Goal: Find specific page/section: Find specific page/section

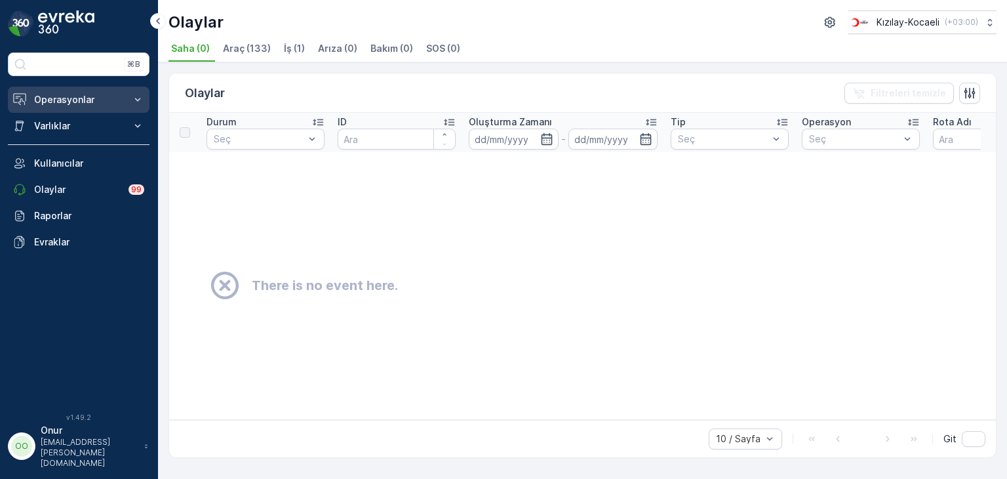
click at [80, 102] on p "Operasyonlar" at bounding box center [78, 99] width 89 height 13
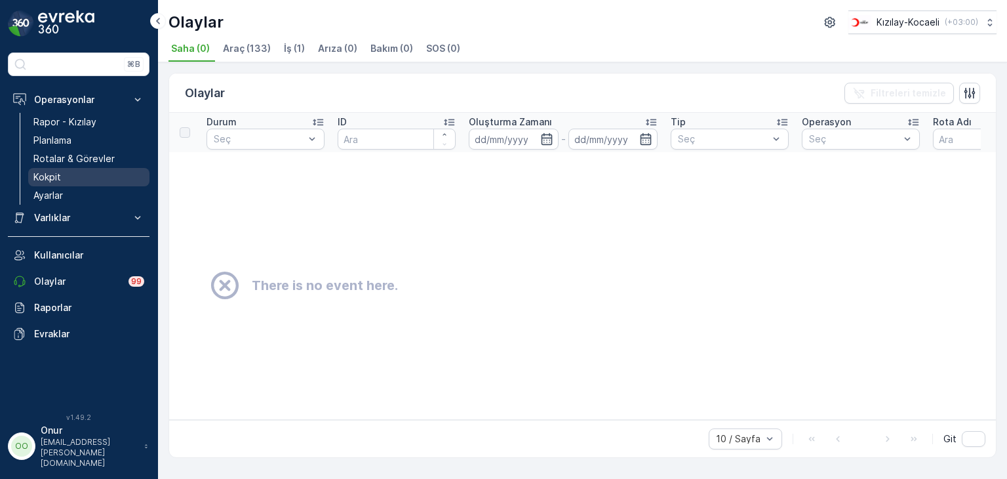
click at [52, 178] on p "Kokpit" at bounding box center [47, 176] width 28 height 13
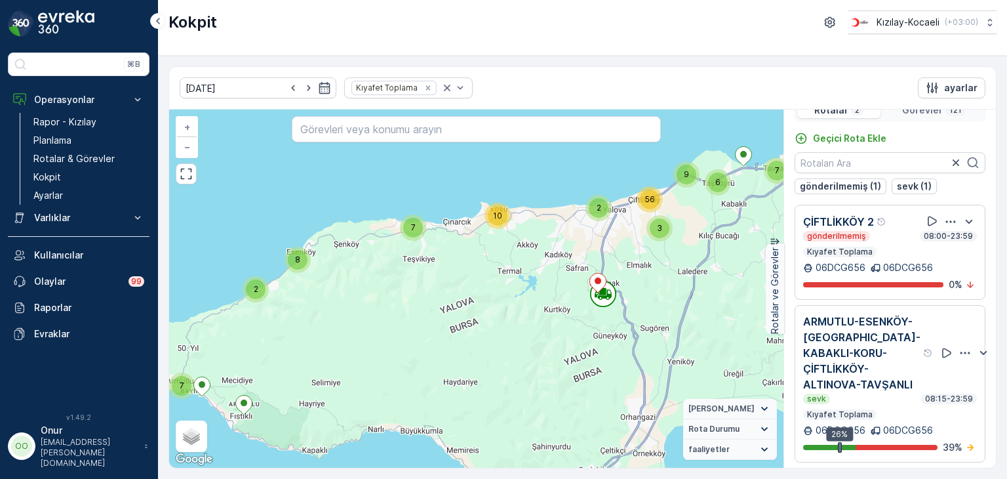
scroll to position [32, 0]
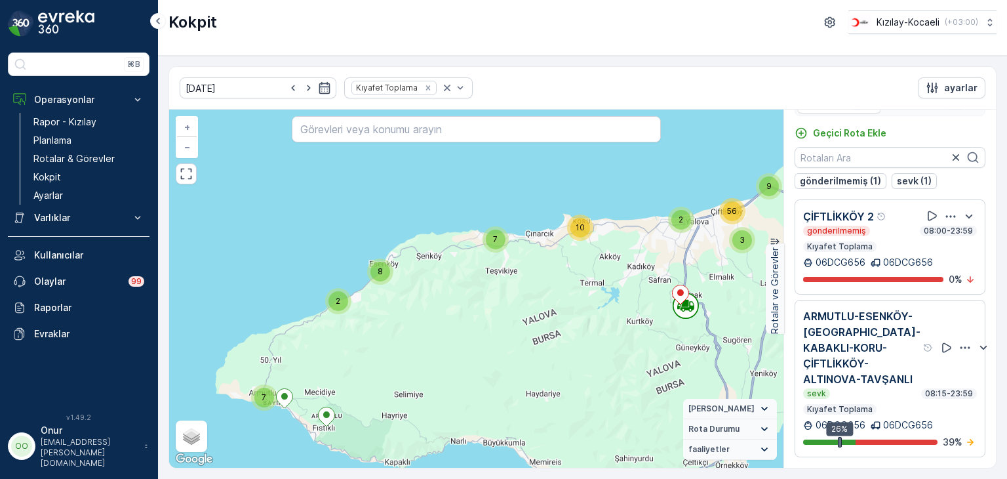
drag, startPoint x: 266, startPoint y: 378, endPoint x: 395, endPoint y: 390, distance: 130.4
click at [397, 389] on div "7 2 8 10 7 7 6 2 9 3 56 + − Uydu Yol haritası Arazi Karışık Leaflet Klavye kısa…" at bounding box center [476, 288] width 614 height 358
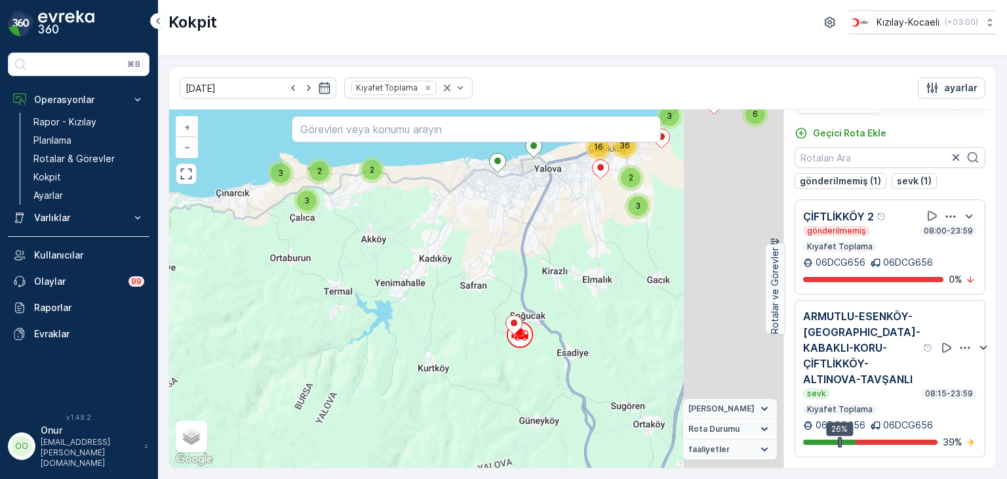
drag, startPoint x: 666, startPoint y: 317, endPoint x: 452, endPoint y: 329, distance: 214.7
click at [452, 329] on div "7 2 3 5 2 3 2 3 2 3 2 7 6 3 5 3 2 16 36 + − Uydu Yol haritası Arazi Karışık Lea…" at bounding box center [476, 288] width 614 height 358
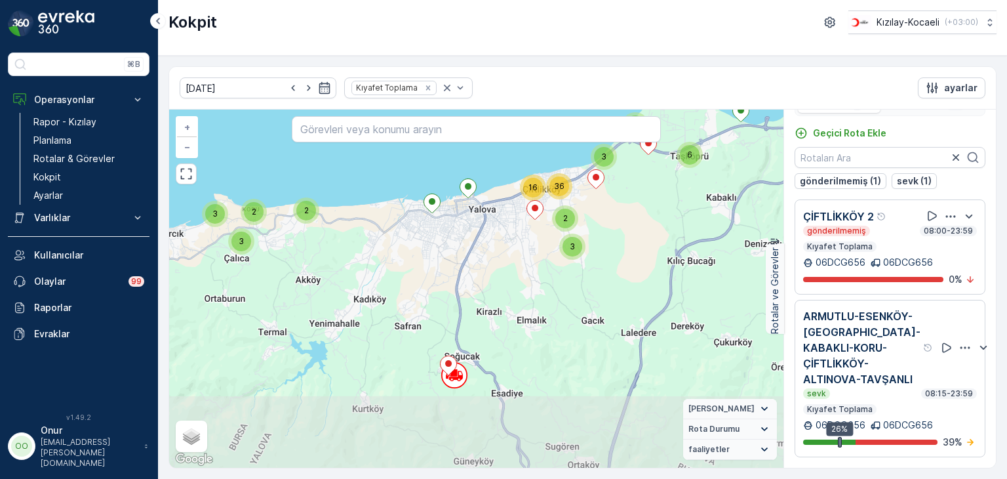
drag, startPoint x: 448, startPoint y: 427, endPoint x: 471, endPoint y: 311, distance: 118.9
click at [471, 311] on div "7 2 3 5 2 3 2 3 2 3 2 7 6 3 5 3 2 16 36 + − Uydu Yol haritası Arazi Karışık Lea…" at bounding box center [476, 288] width 614 height 358
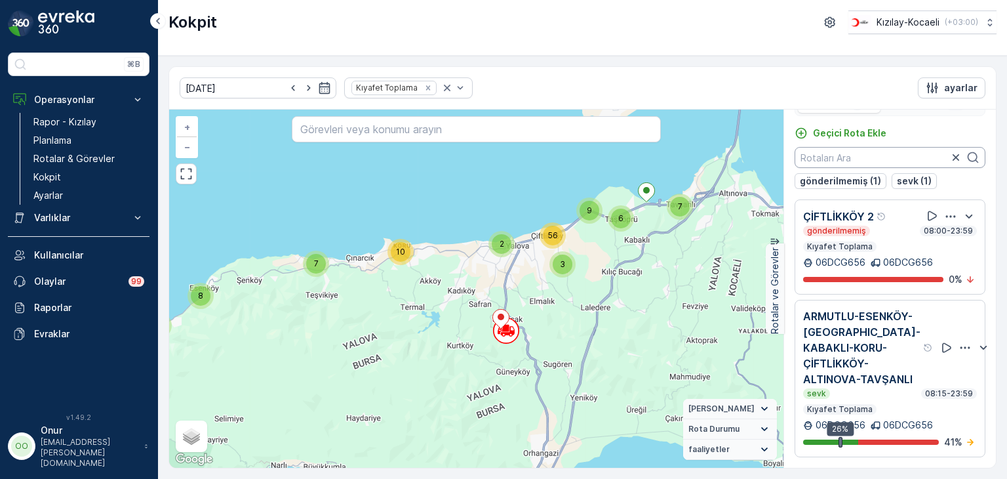
click at [855, 155] on input "text" at bounding box center [890, 157] width 191 height 21
type input "261"
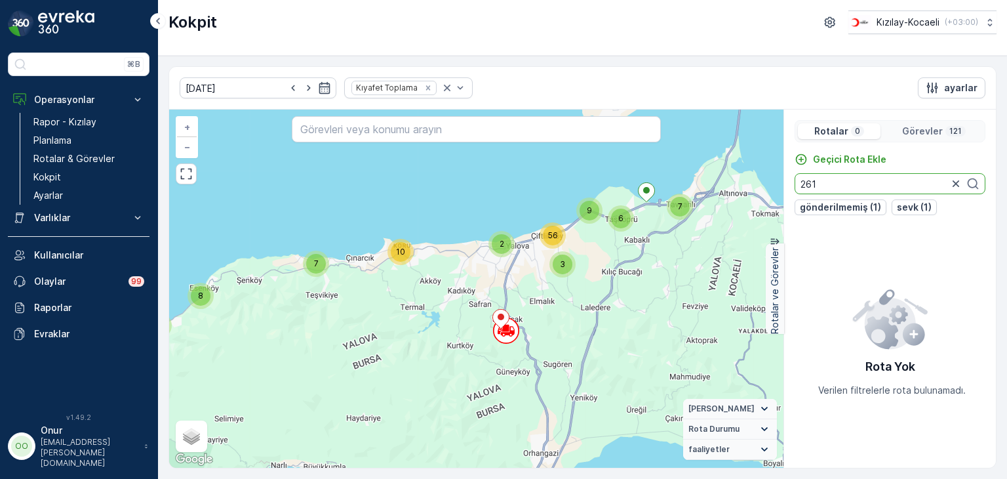
drag, startPoint x: 834, startPoint y: 183, endPoint x: 742, endPoint y: 184, distance: 92.5
click at [742, 184] on div "3 2 56 9 6 2 7 7 7 8 10 + − Uydu Yol haritası Arazi Karışık Leaflet Klavye kısa…" at bounding box center [582, 288] width 827 height 358
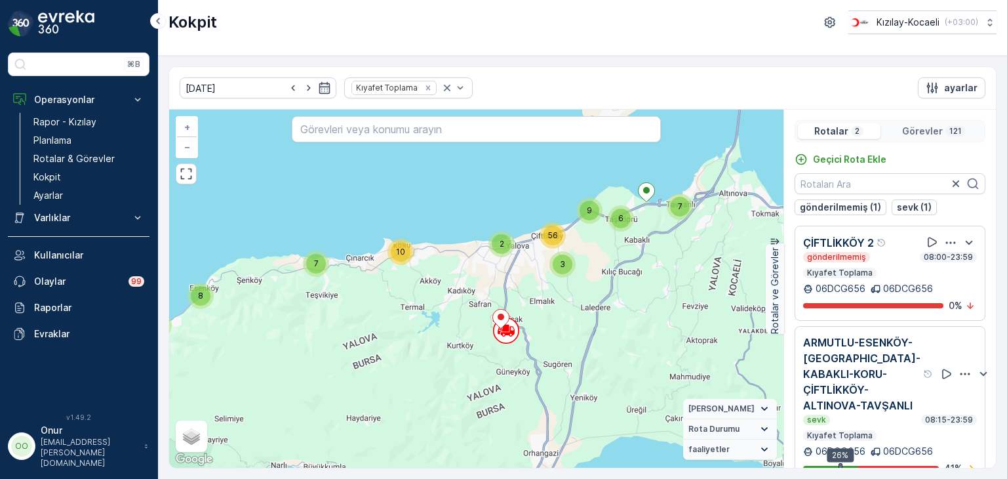
click at [923, 136] on p "Görevler" at bounding box center [922, 131] width 41 height 13
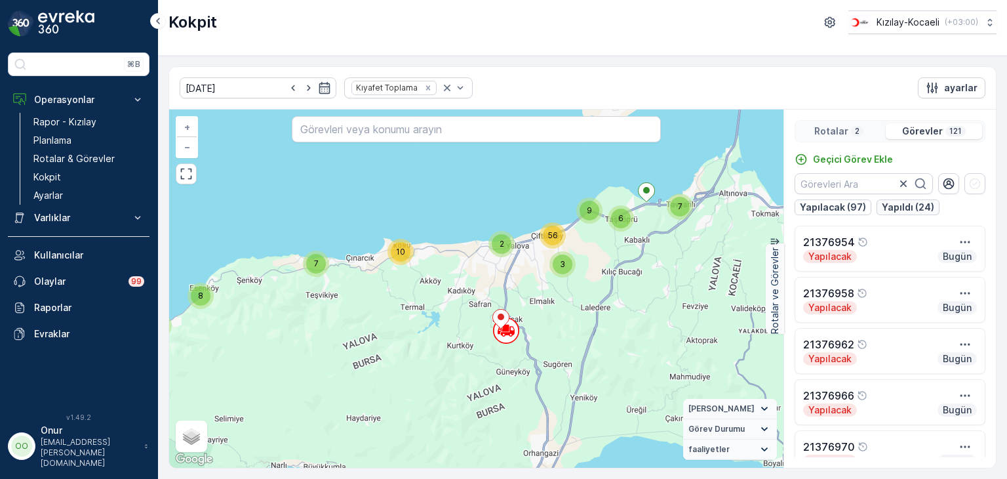
click at [902, 207] on p "Yapıldı (24)" at bounding box center [908, 207] width 52 height 13
click at [863, 188] on input "text" at bounding box center [864, 183] width 138 height 21
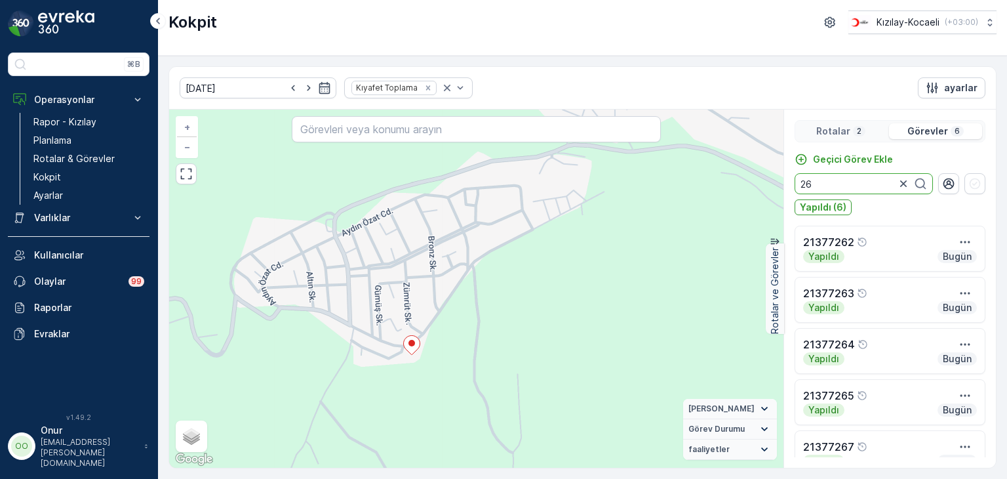
type input "261"
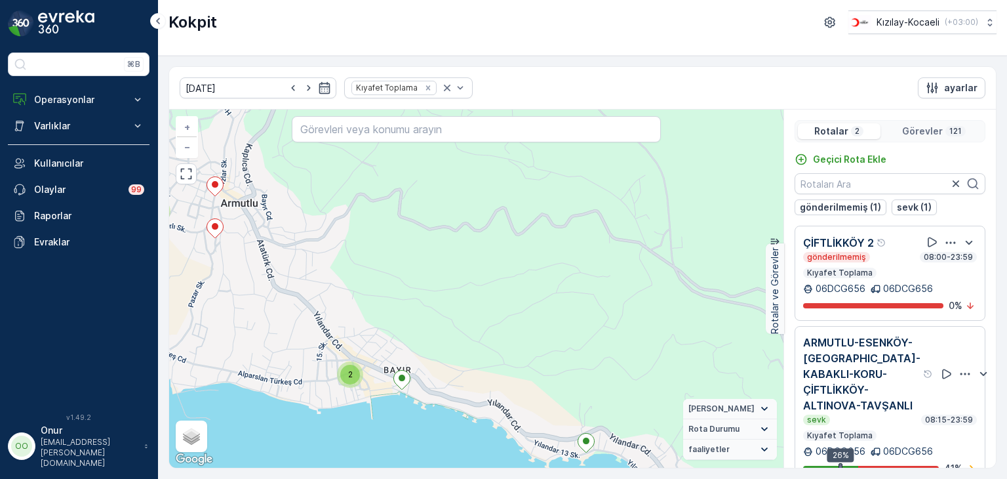
drag, startPoint x: 280, startPoint y: 286, endPoint x: 371, endPoint y: 348, distance: 110.0
click at [370, 347] on div "2 2 2 2 2 3 2 2 2 2 3 2 2 2 2 2 2 2 2 2 + − Uydu Yol haritası Arazi Karışık Lea…" at bounding box center [476, 288] width 614 height 358
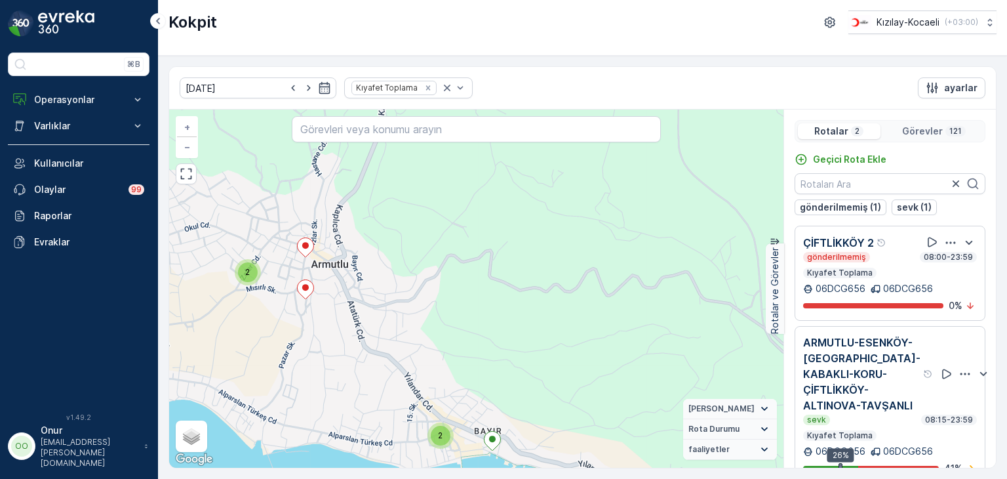
click at [441, 439] on span "2" at bounding box center [440, 435] width 5 height 10
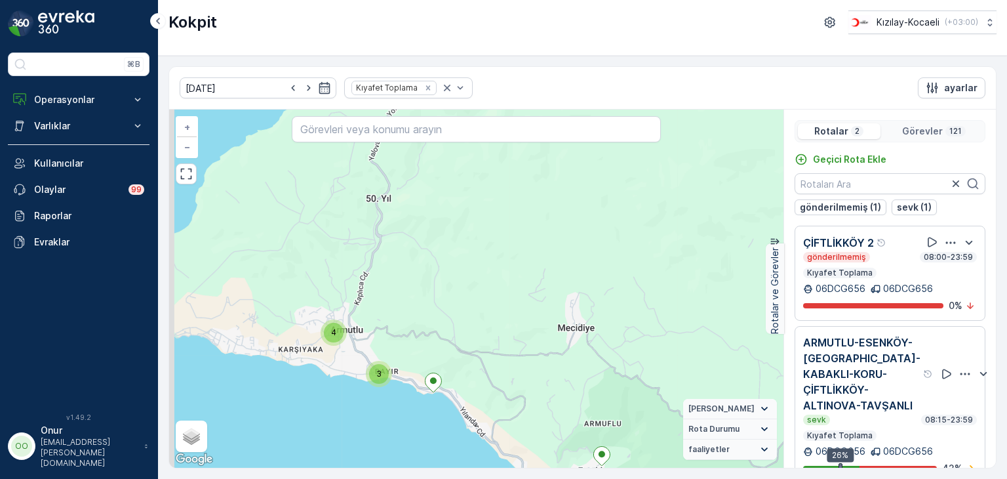
drag, startPoint x: 349, startPoint y: 298, endPoint x: 424, endPoint y: 351, distance: 91.7
click at [424, 351] on div "3 4 2 2 2 2 2 2 3 2 2 2 3 7 6 3 5 2 2 9 7 3 3 10 9 8 + − Uydu Yol haritası Araz…" at bounding box center [476, 288] width 614 height 358
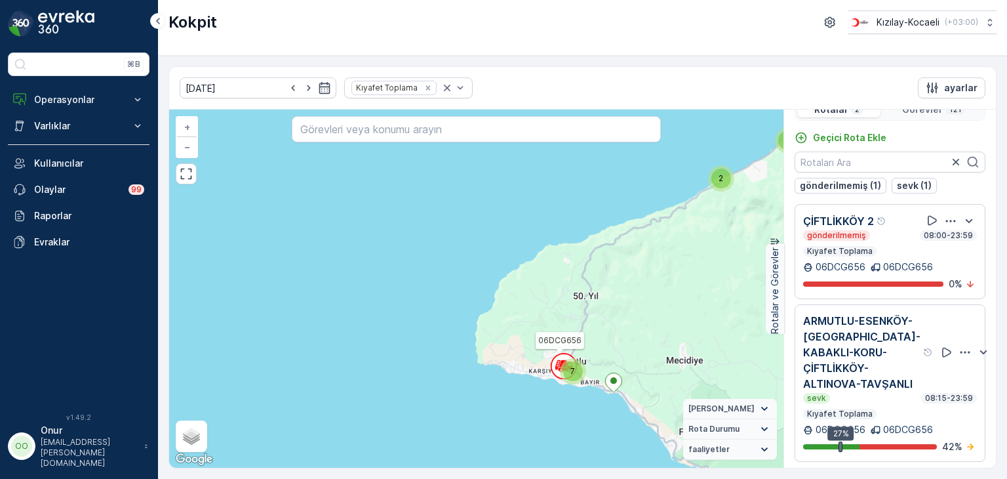
scroll to position [32, 0]
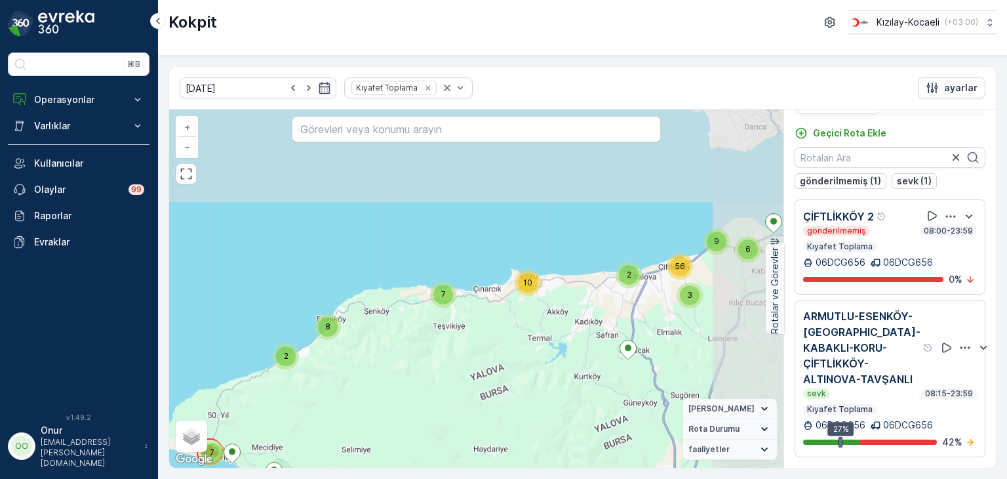
drag, startPoint x: 570, startPoint y: 239, endPoint x: 369, endPoint y: 389, distance: 250.2
click at [369, 389] on div "7 2 8 10 7 7 2 6 9 3 56 + − Uydu Yol haritası Arazi Karışık Leaflet Klavye kısa…" at bounding box center [476, 288] width 614 height 358
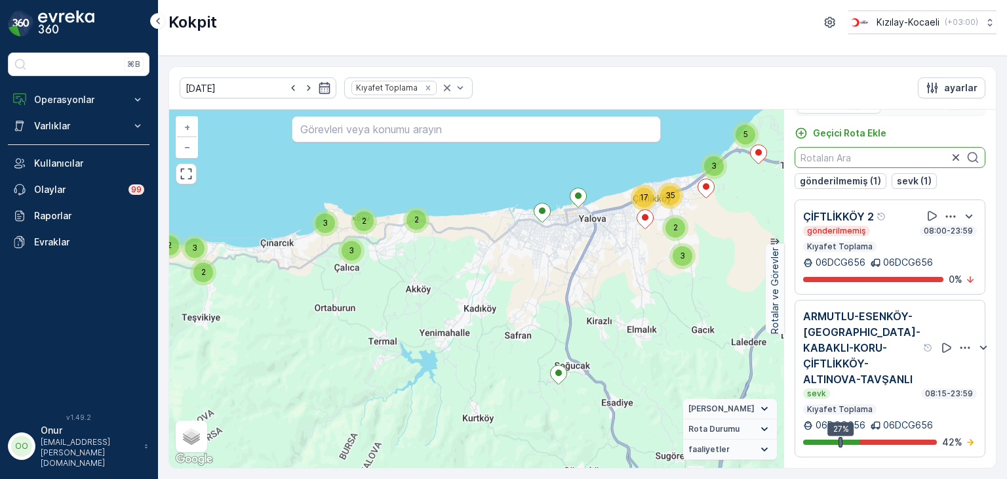
click at [866, 153] on input "text" at bounding box center [890, 157] width 191 height 21
type input "261"
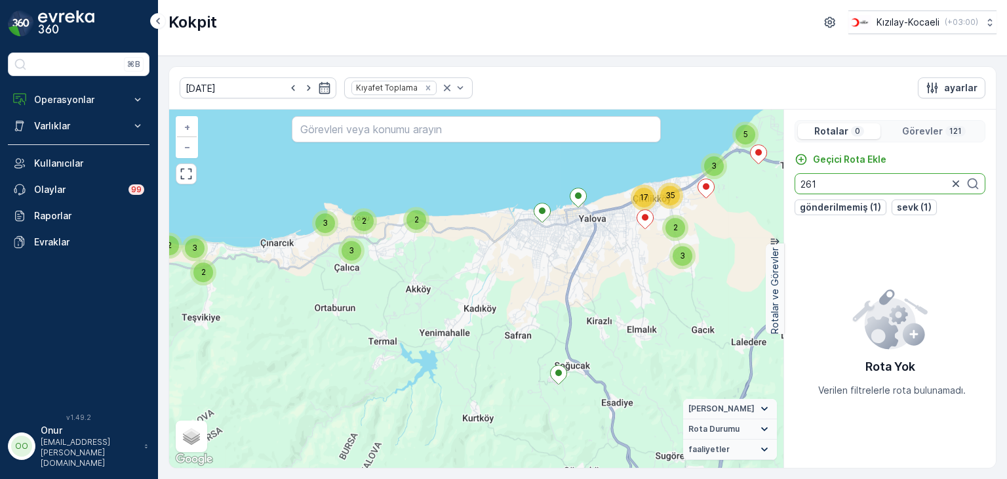
drag, startPoint x: 834, startPoint y: 176, endPoint x: 758, endPoint y: 177, distance: 76.1
click at [758, 176] on div "7 2 3 5 2 2 3 3 2 2 3 7 6 3 5 3 2 17 35 + − Uydu Yol haritası Arazi Karışık Lea…" at bounding box center [582, 288] width 827 height 358
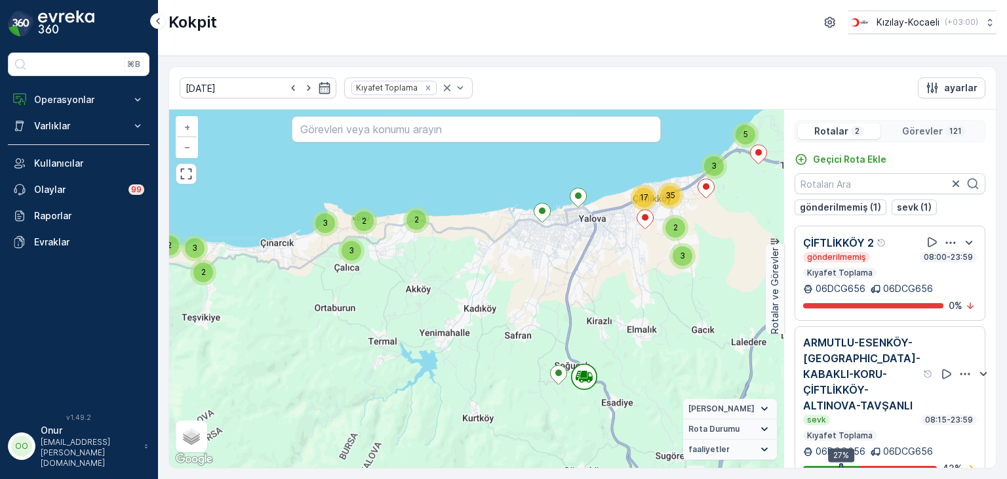
click at [921, 134] on p "Görevler" at bounding box center [922, 131] width 41 height 13
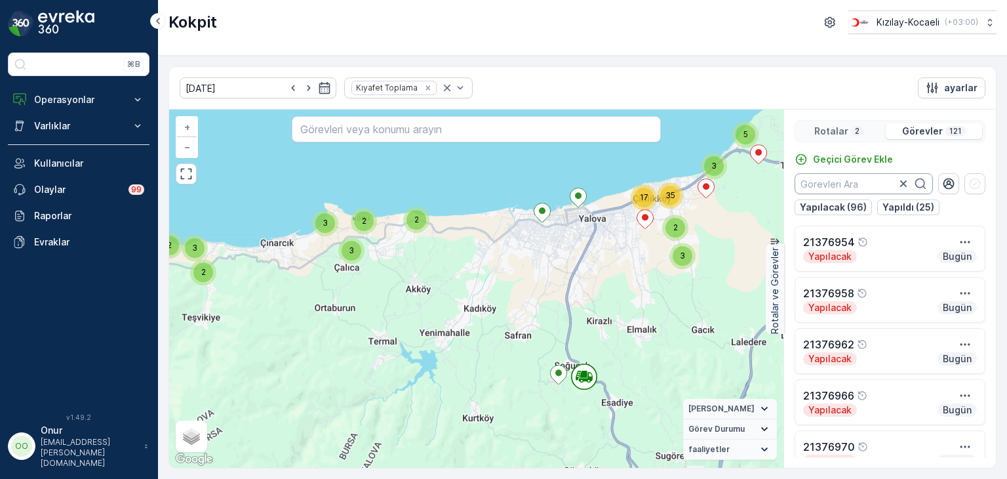
click at [841, 188] on input "text" at bounding box center [864, 183] width 138 height 21
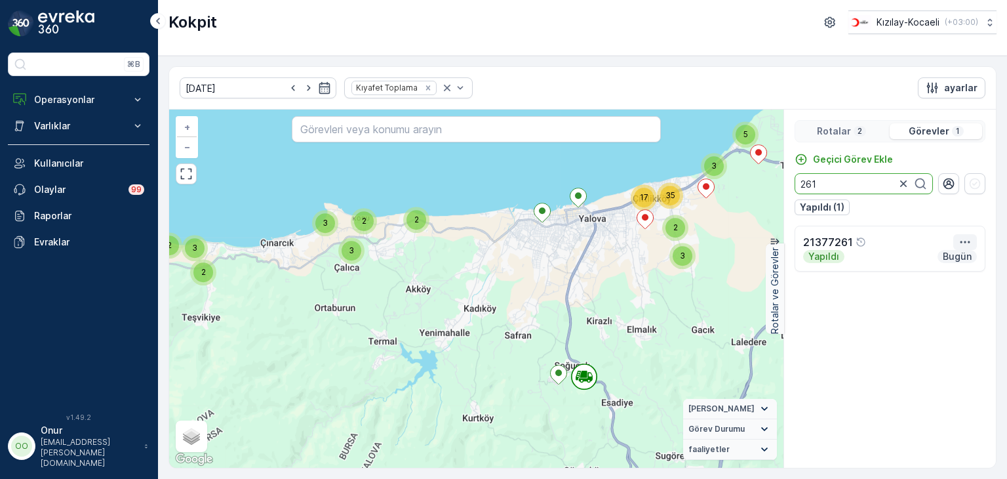
type input "261"
click at [968, 247] on icon "button" at bounding box center [965, 241] width 13 height 13
click at [957, 266] on span "Daha fazla ayrıntı görün" at bounding box center [938, 261] width 104 height 13
